Goal: Obtain resource: Download file/media

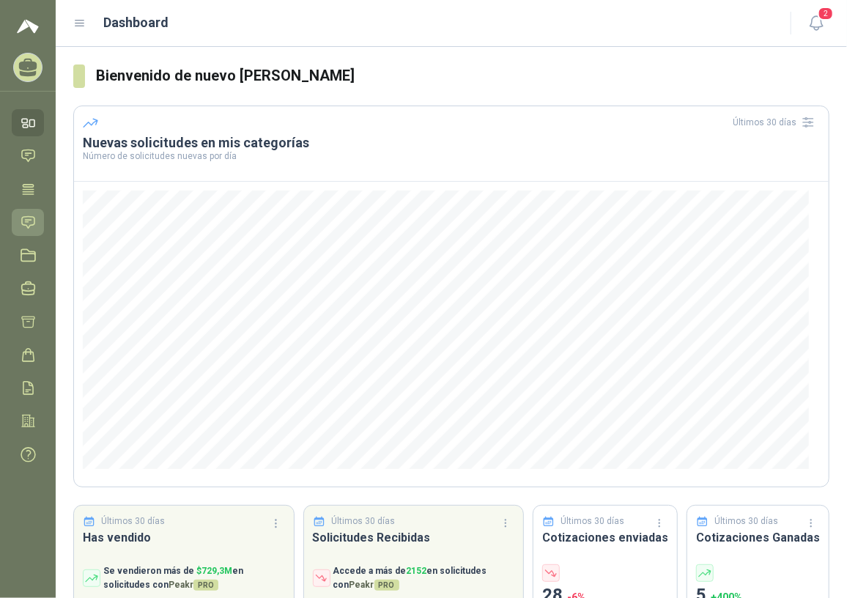
click at [21, 216] on icon at bounding box center [28, 222] width 15 height 15
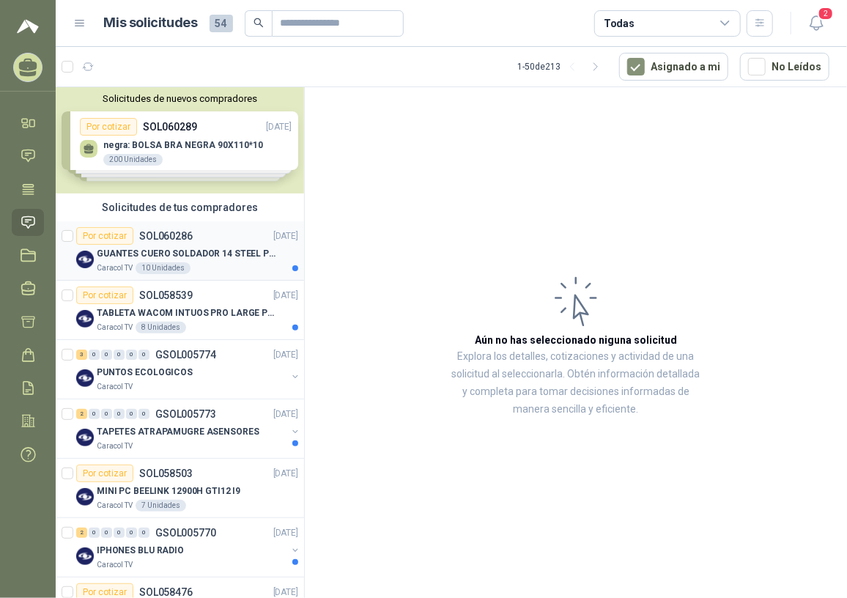
click at [177, 249] on p "GUANTES CUERO SOLDADOR 14 STEEL PRO SAFE(ADJUNTO FICHA TECNIC)" at bounding box center [188, 254] width 182 height 14
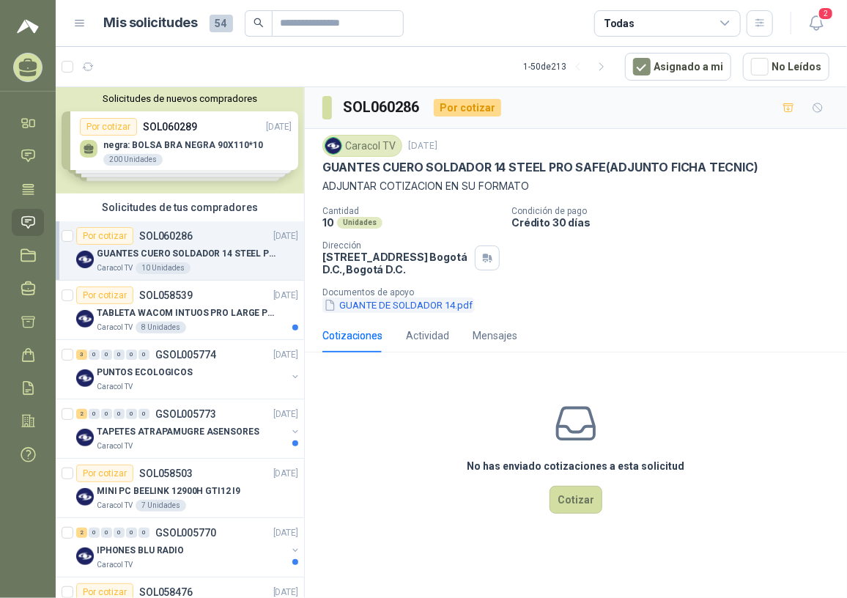
click at [442, 303] on button "GUANTE DE SOLDADOR 14.pdf" at bounding box center [398, 305] width 152 height 15
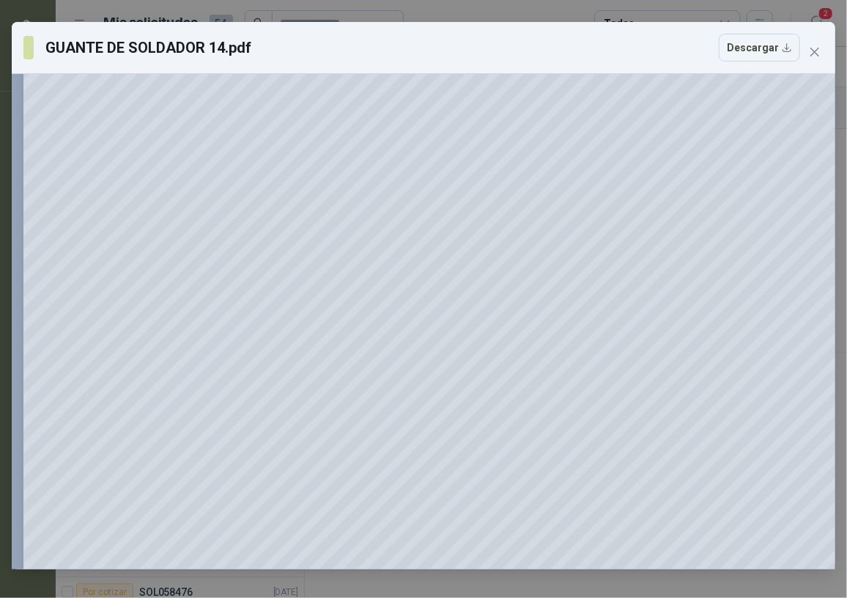
scroll to position [66, 0]
click at [826, 48] on span "Close" at bounding box center [814, 52] width 23 height 12
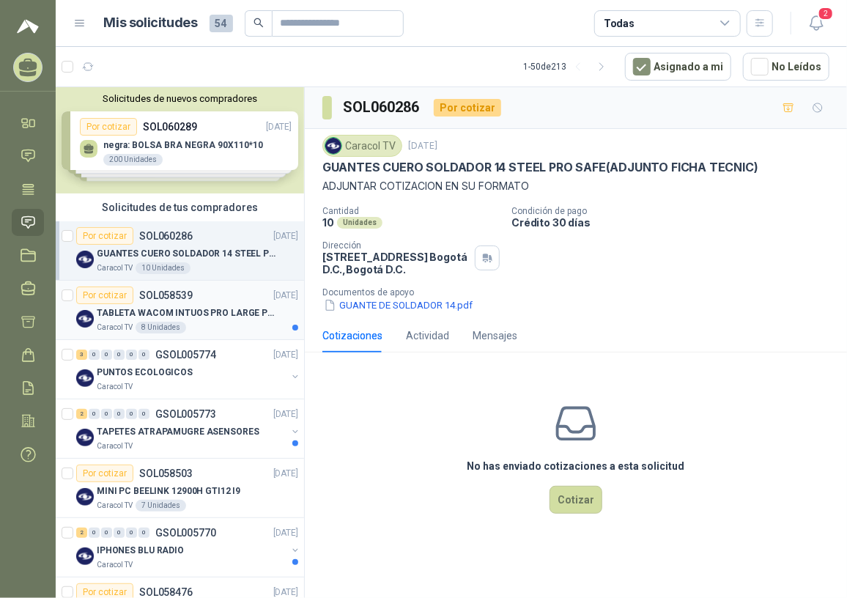
click at [188, 329] on div "Caracol TV 8 Unidades" at bounding box center [198, 328] width 202 height 12
